Goal: Transaction & Acquisition: Purchase product/service

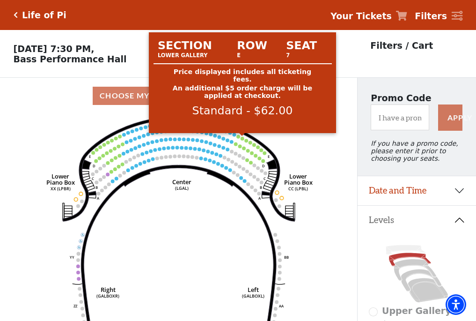
scroll to position [44, 0]
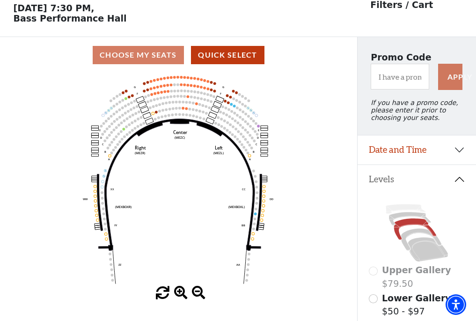
scroll to position [44, 0]
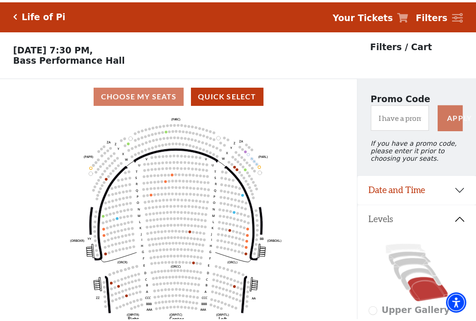
scroll to position [44, 0]
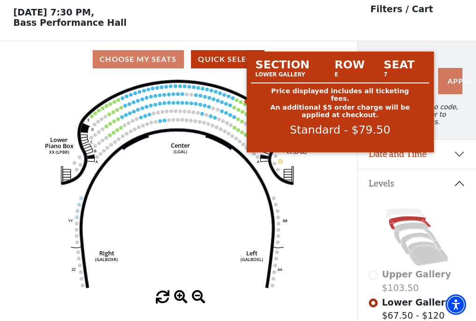
scroll to position [44, 0]
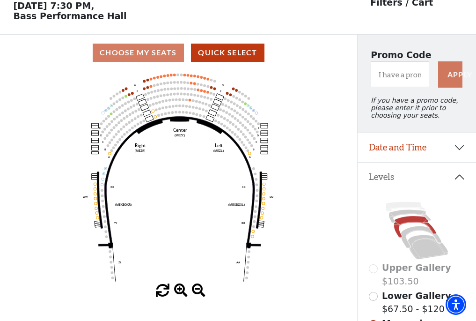
scroll to position [44, 0]
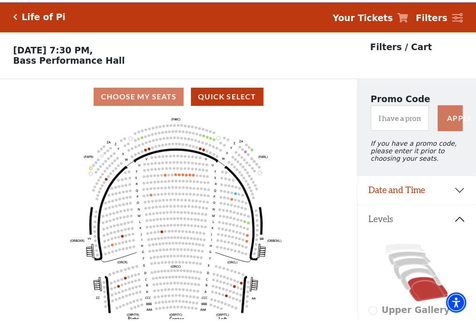
scroll to position [44, 0]
